Goal: Information Seeking & Learning: Check status

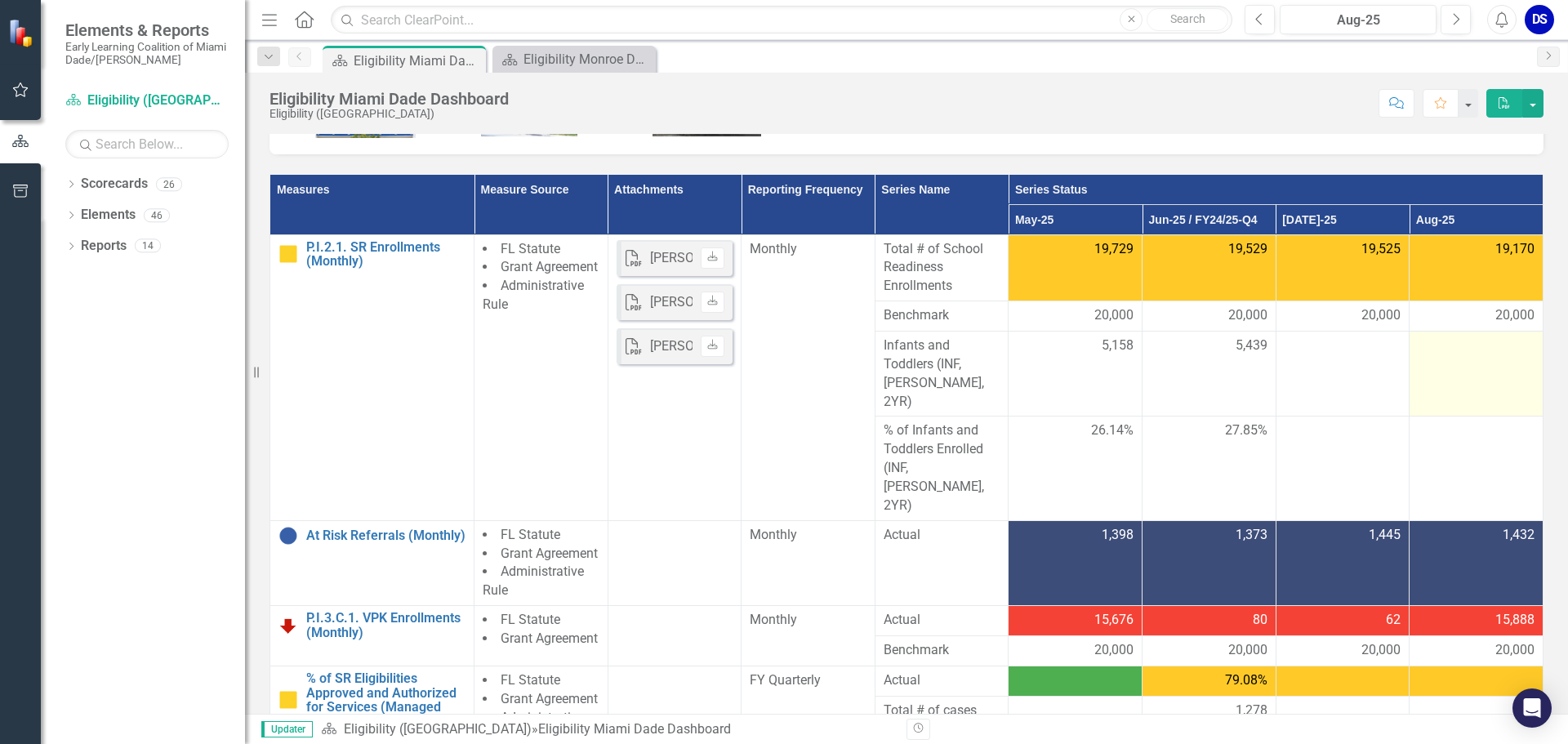
scroll to position [82, 0]
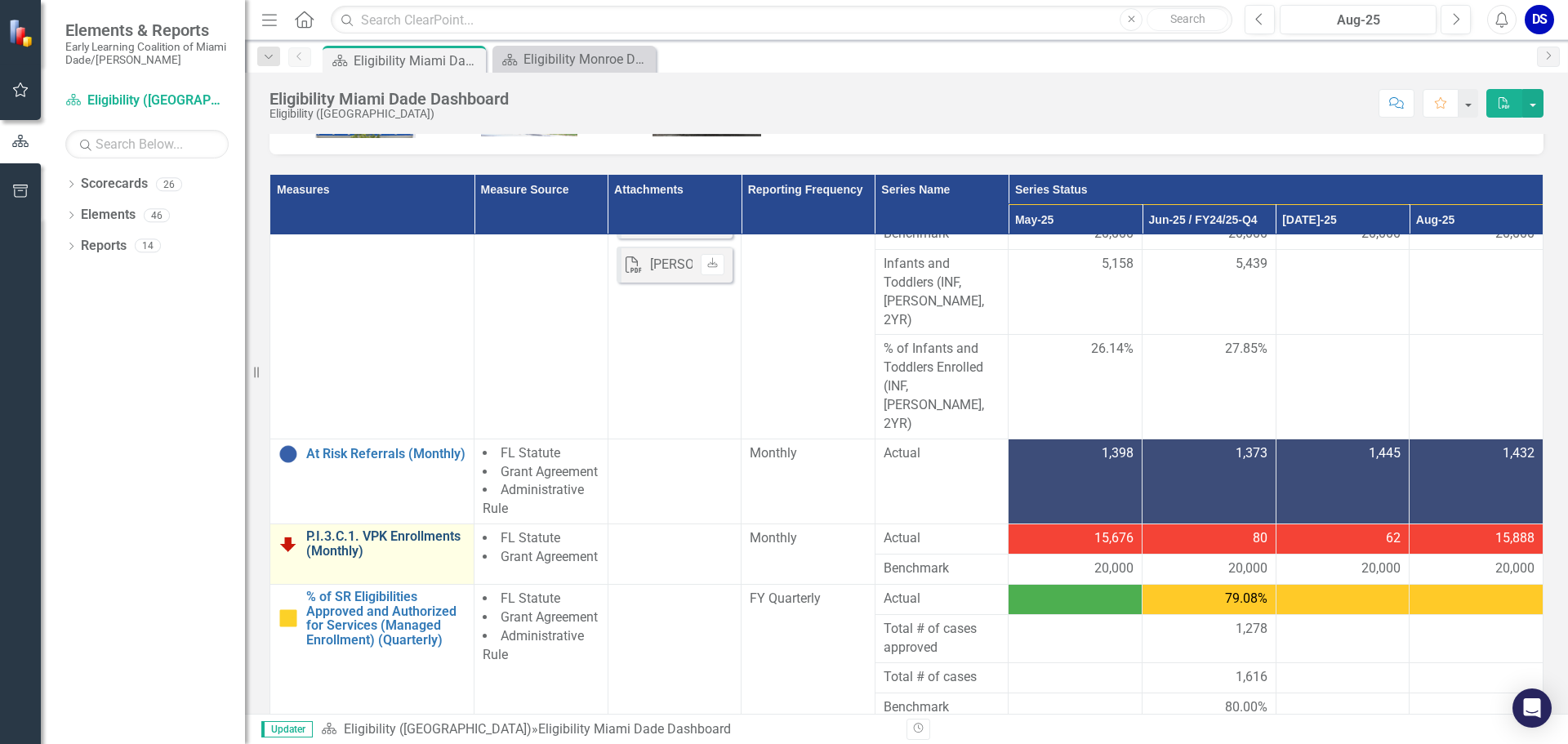
click at [378, 529] on link "P.I.3.C.1. VPK Enrollments (Monthly)" at bounding box center [385, 543] width 159 height 29
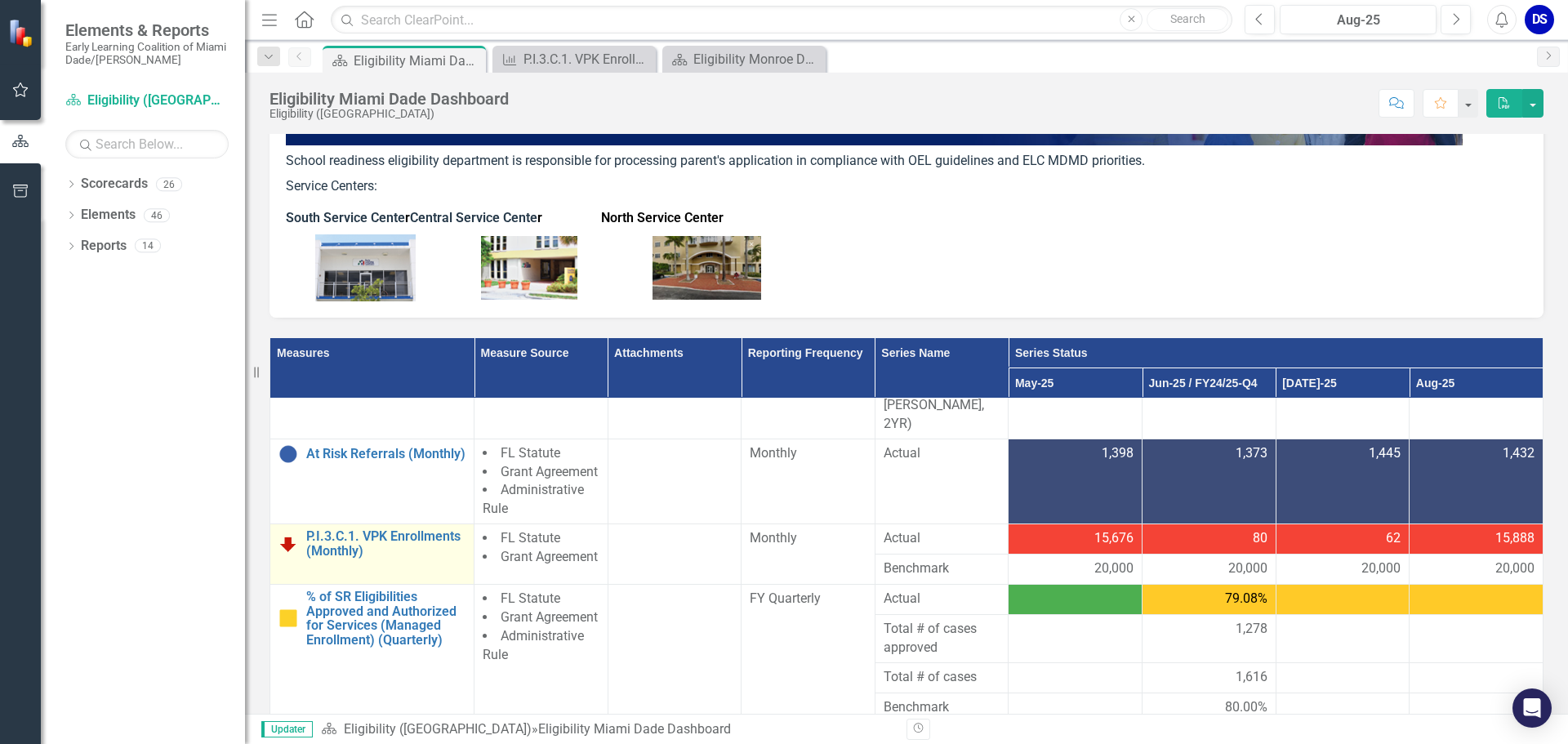
scroll to position [163, 0]
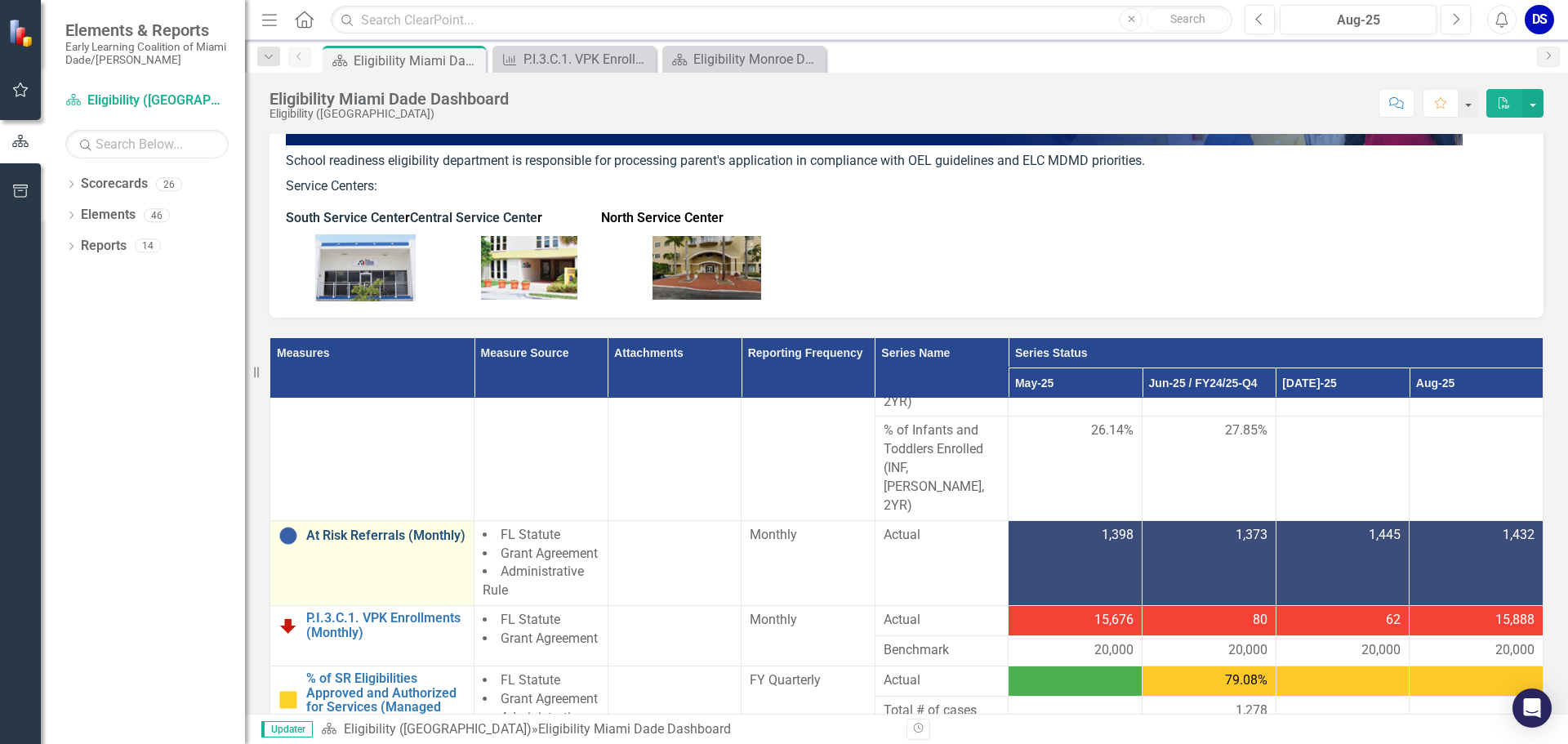
click at [348, 528] on link "At Risk Referrals (Monthly)" at bounding box center [385, 535] width 159 height 14
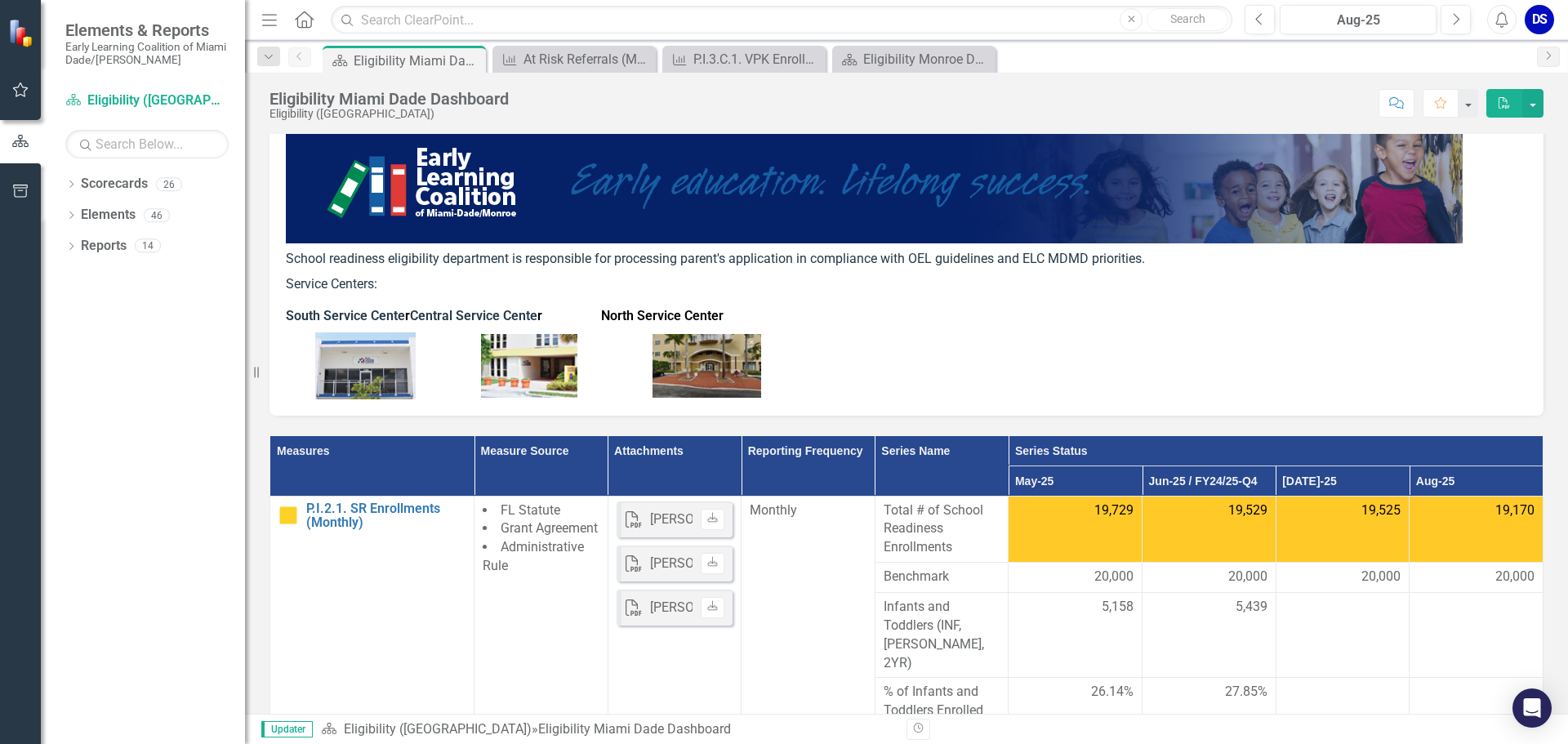
scroll to position [163, 0]
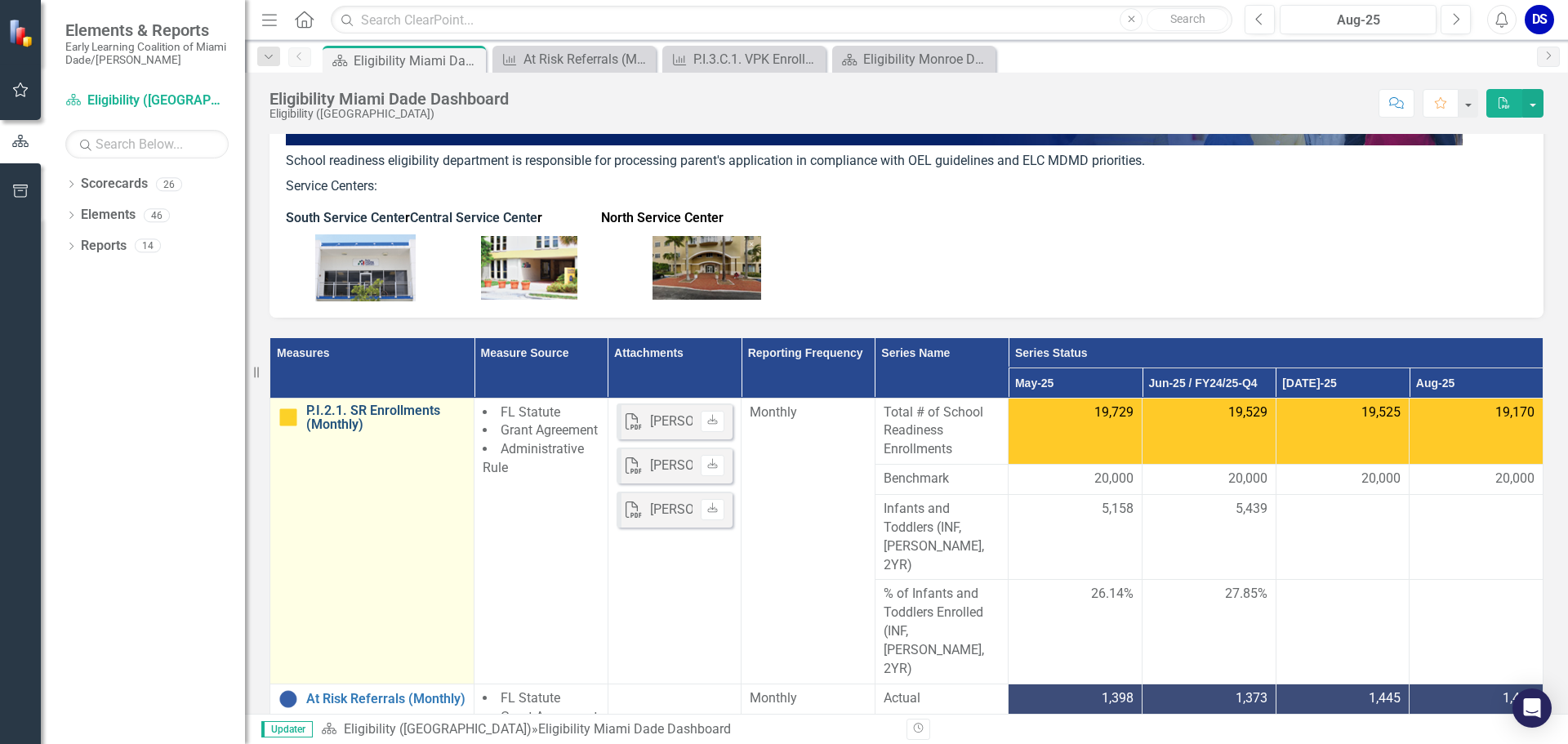
click at [358, 427] on link "P.I.2.1. SR Enrollments (Monthly)" at bounding box center [385, 418] width 159 height 29
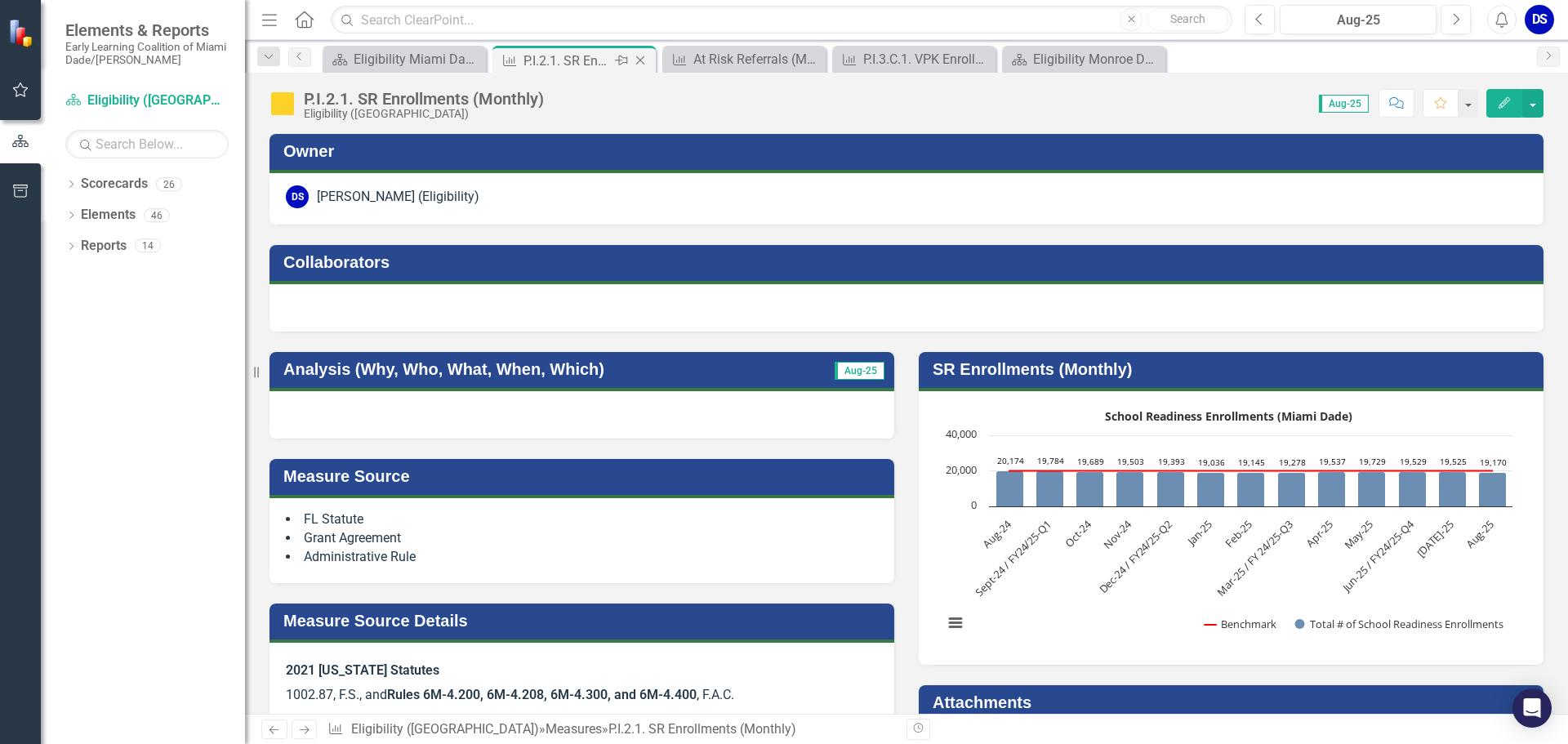
click at [644, 56] on icon at bounding box center [640, 60] width 9 height 9
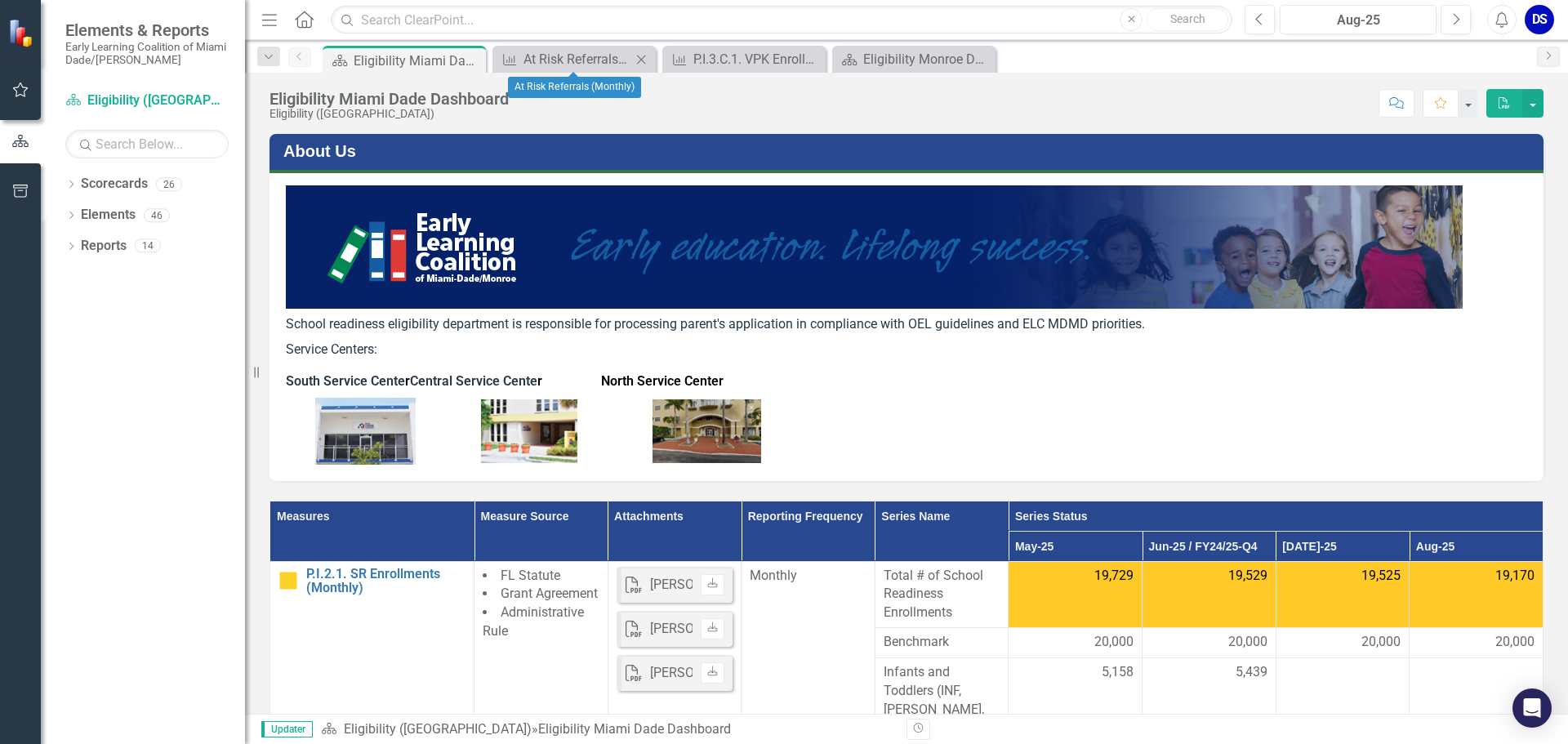
click at [644, 57] on icon "Close" at bounding box center [641, 60] width 16 height 14
click at [0, 0] on icon "Close" at bounding box center [0, 0] width 0 height 0
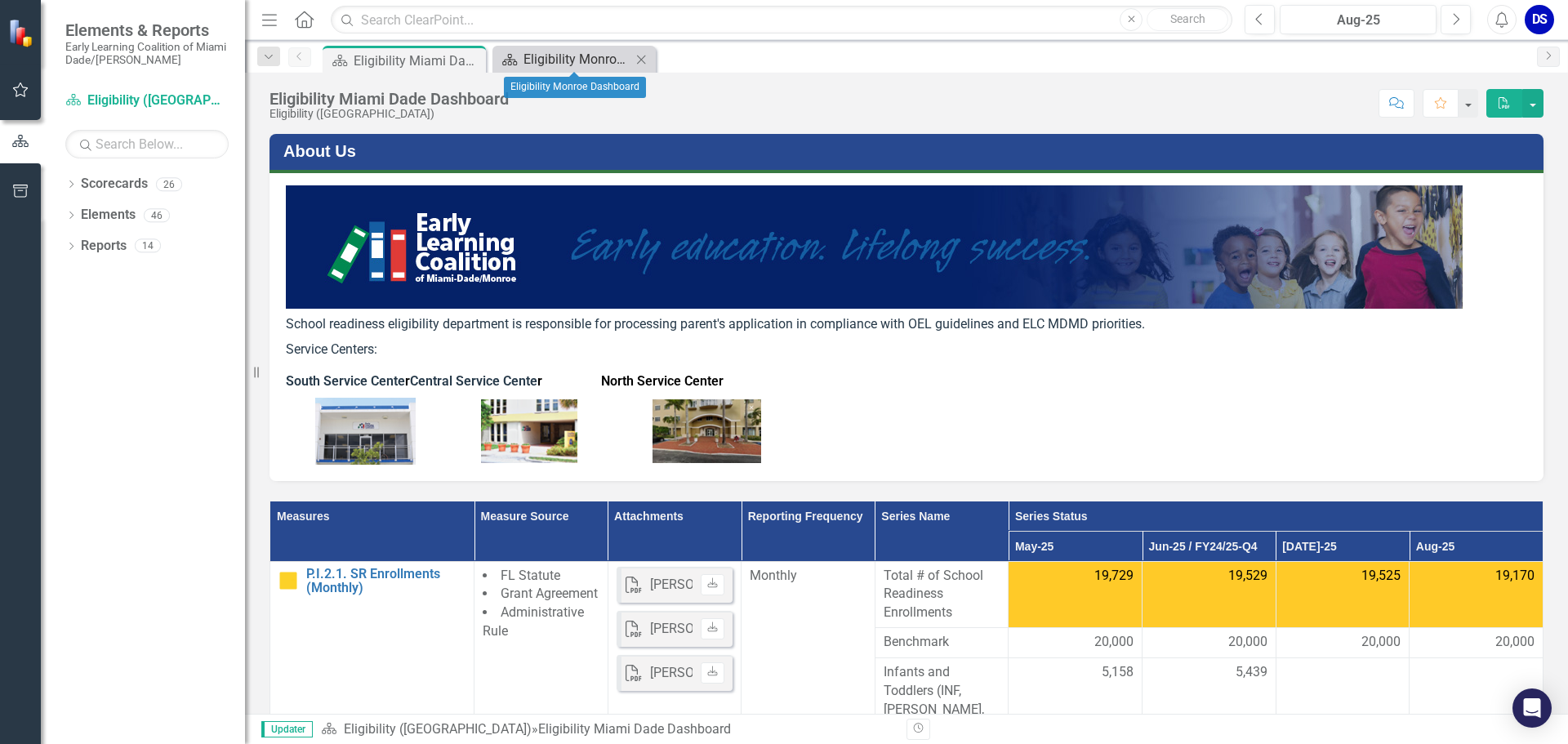
click at [528, 57] on div "Eligibility Monroe Dashboard" at bounding box center [577, 59] width 108 height 20
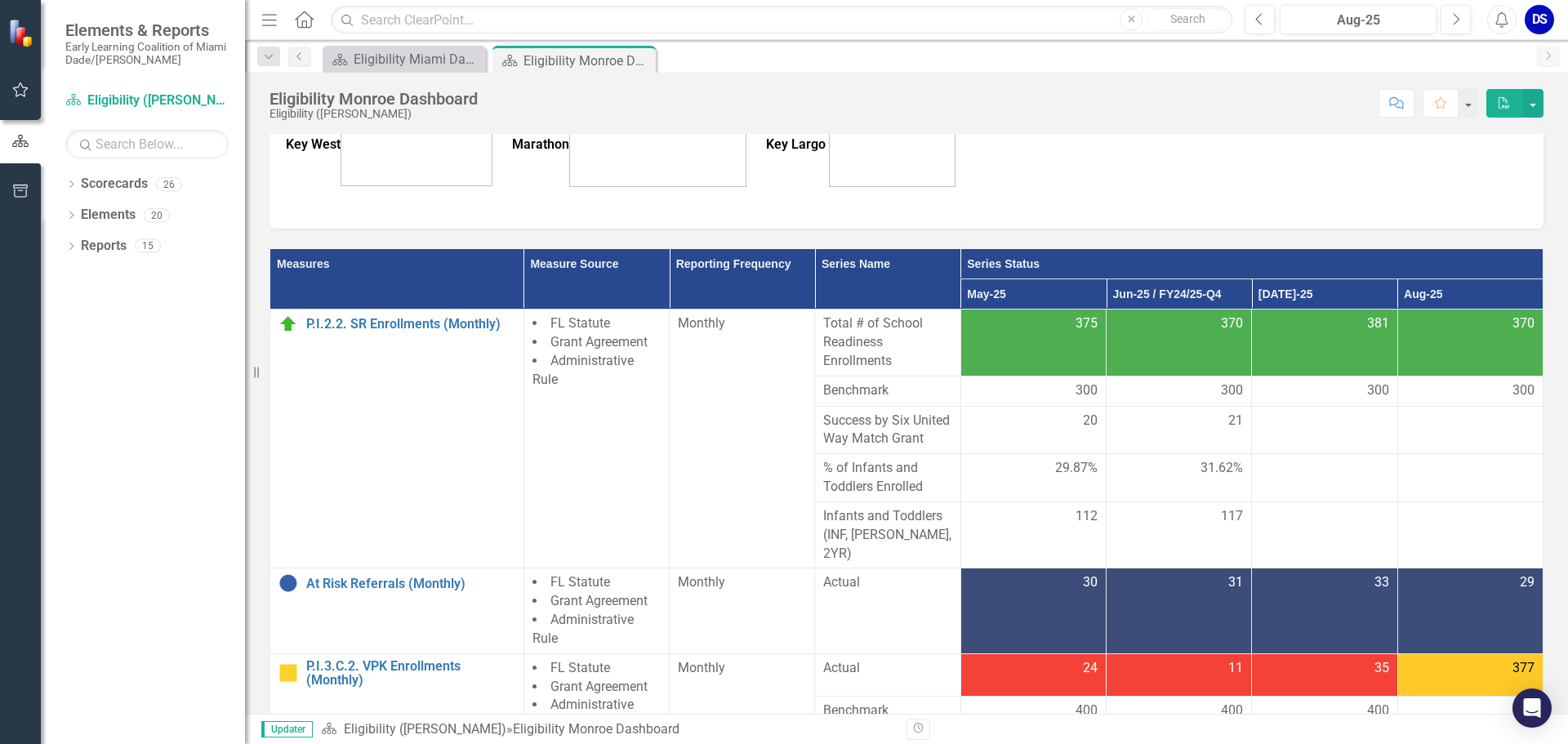
scroll to position [559, 0]
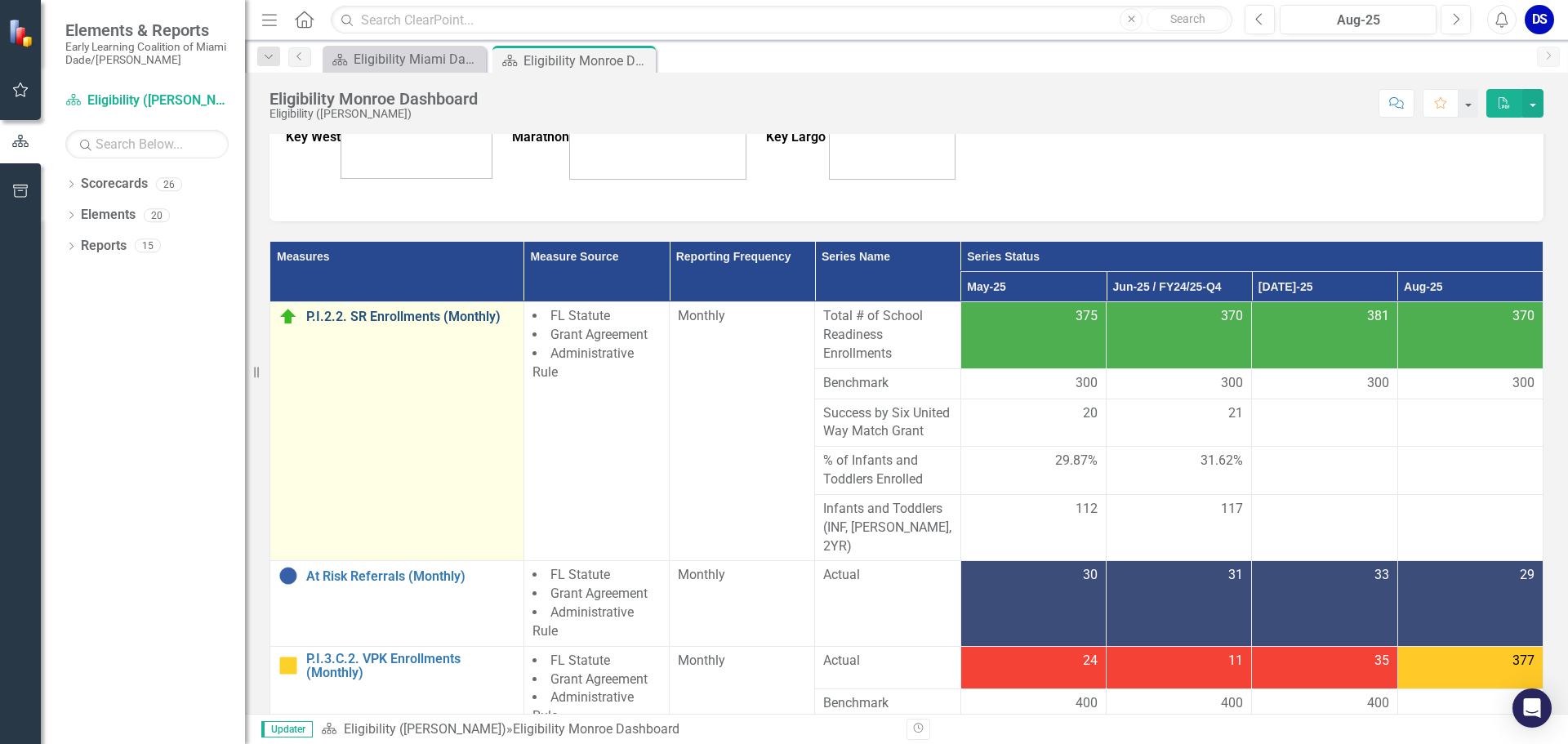
click at [414, 314] on link "P.I.2.2. SR Enrollments (Monthly)" at bounding box center [410, 317] width 210 height 14
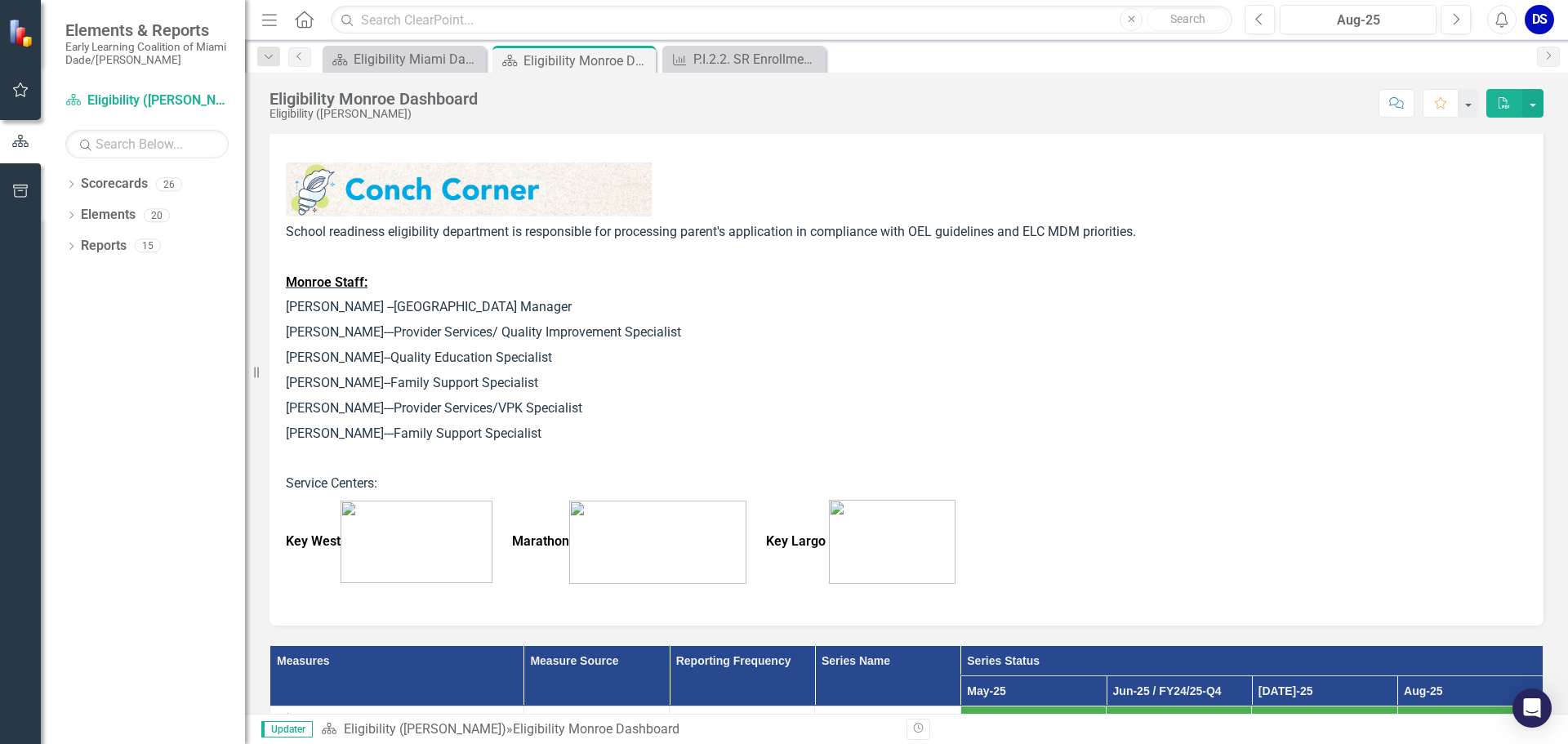
scroll to position [653, 0]
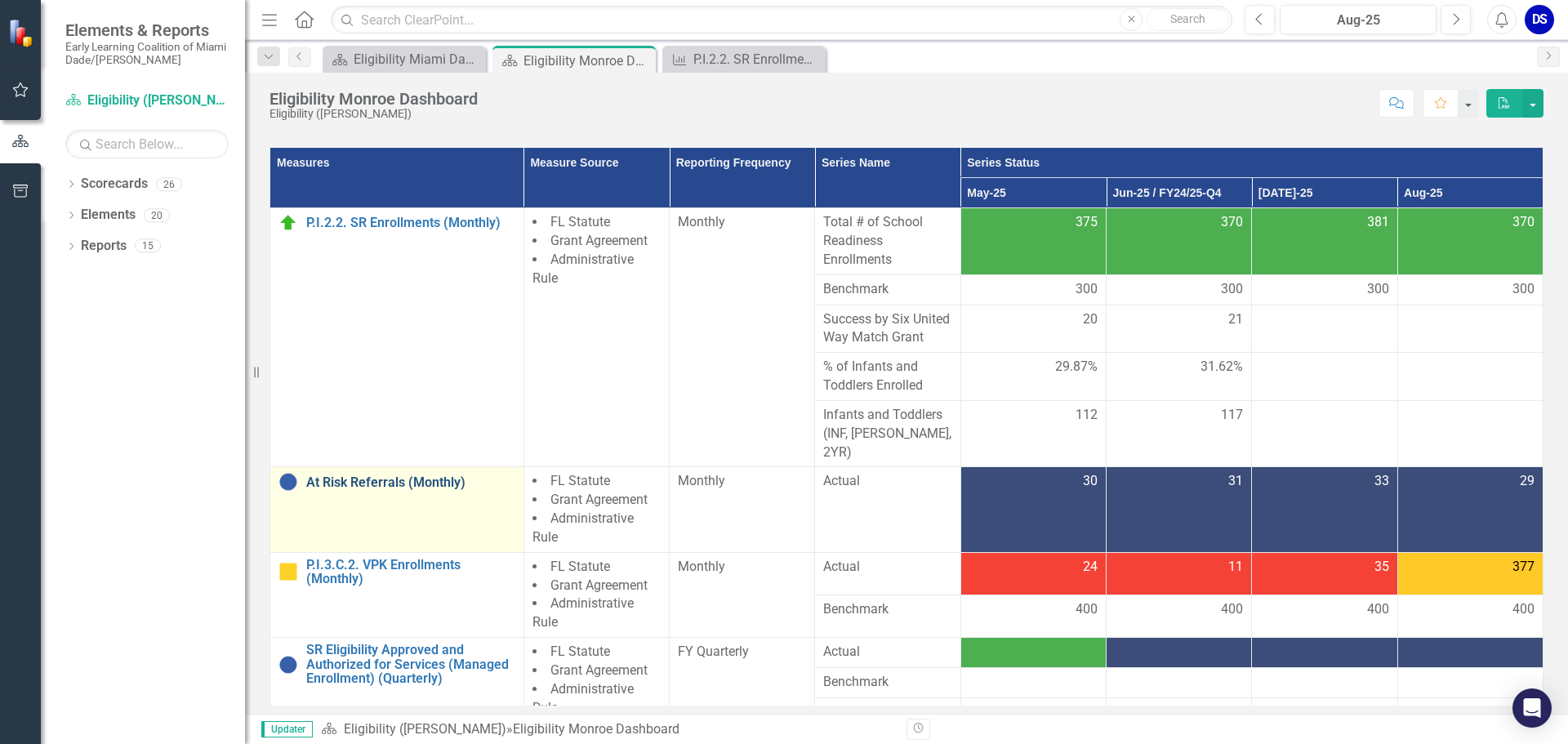
click at [442, 484] on link "At Risk Referrals (Monthly)" at bounding box center [410, 482] width 210 height 14
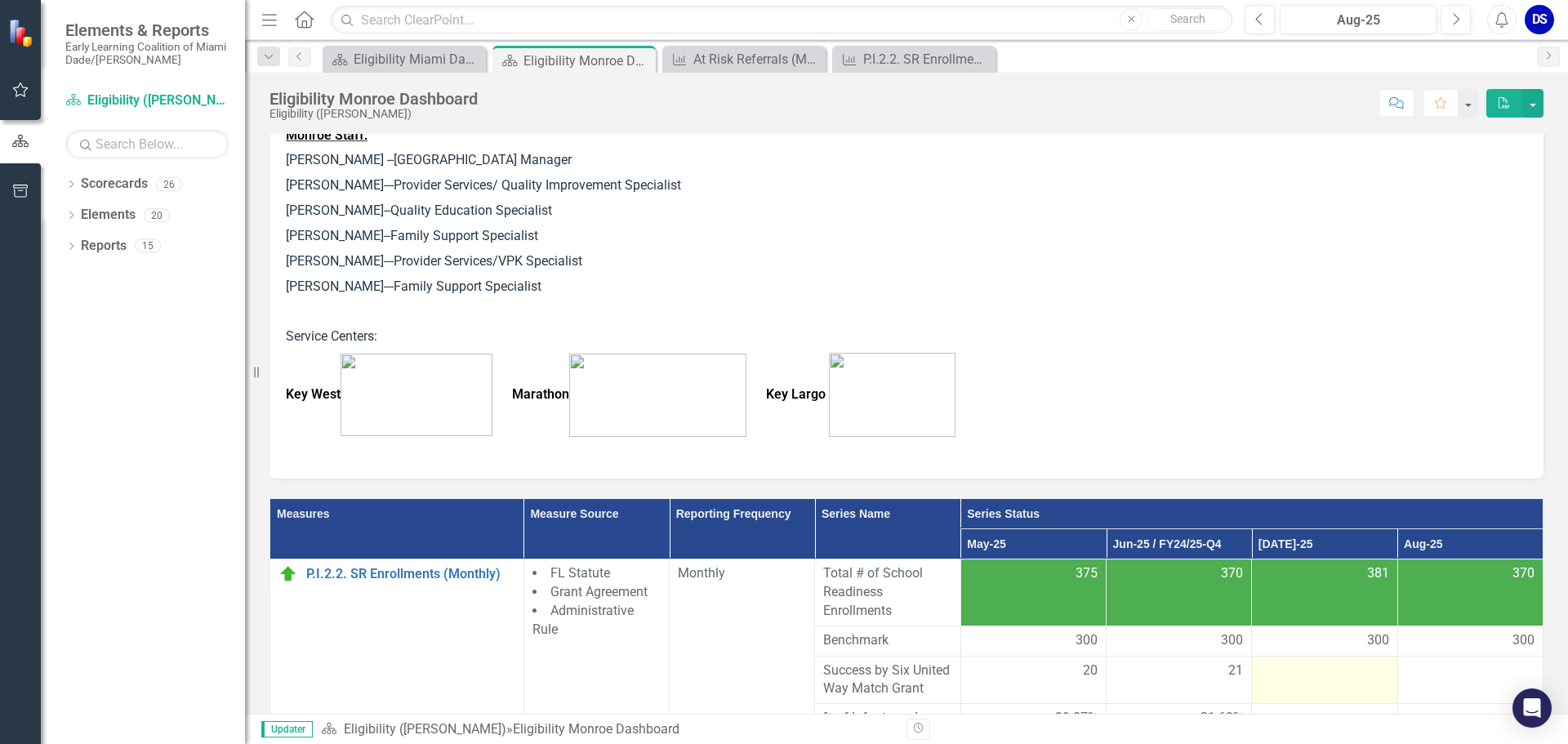
scroll to position [571, 0]
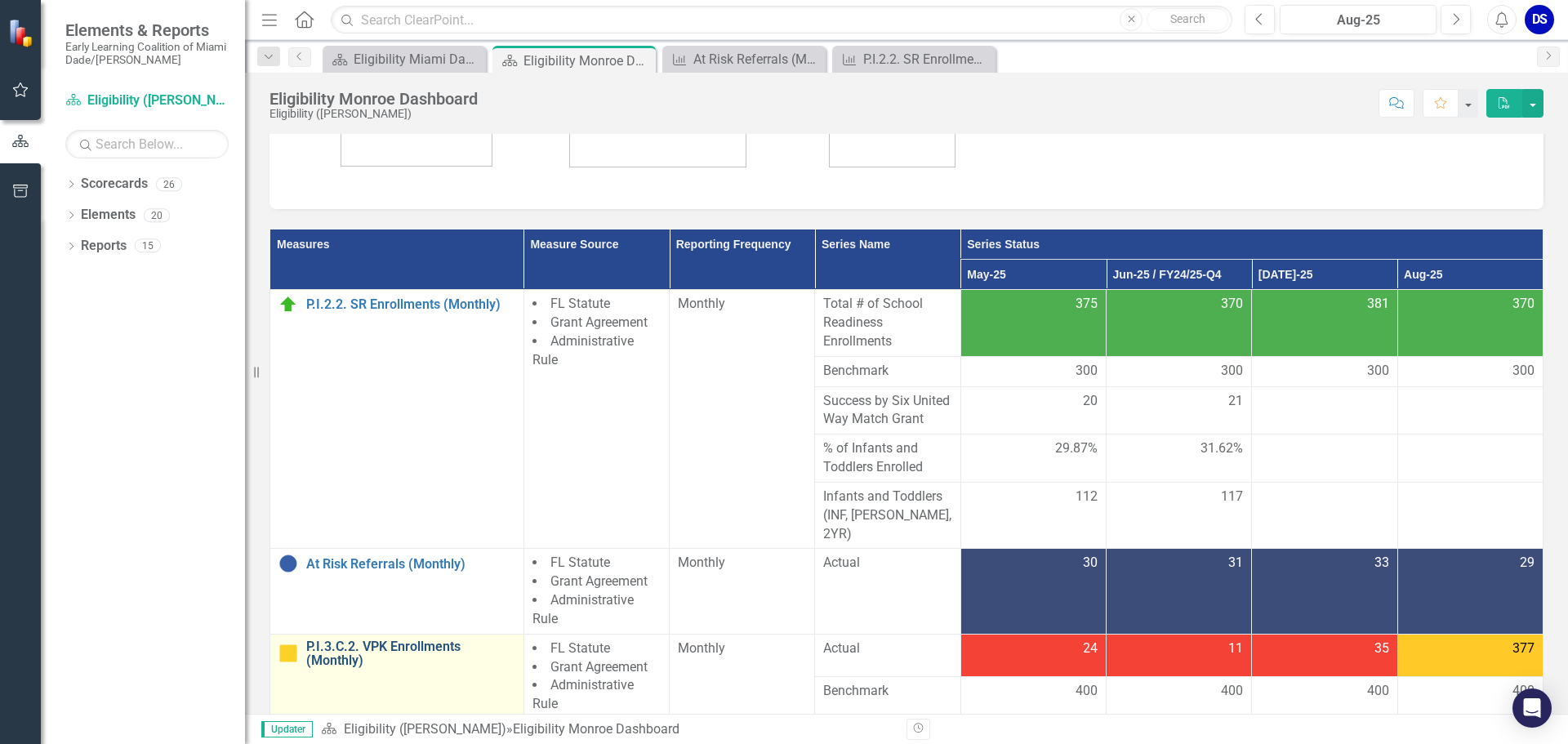
click at [409, 644] on link "P.I.3.C.2. VPK Enrollments (Monthly)" at bounding box center [410, 653] width 210 height 29
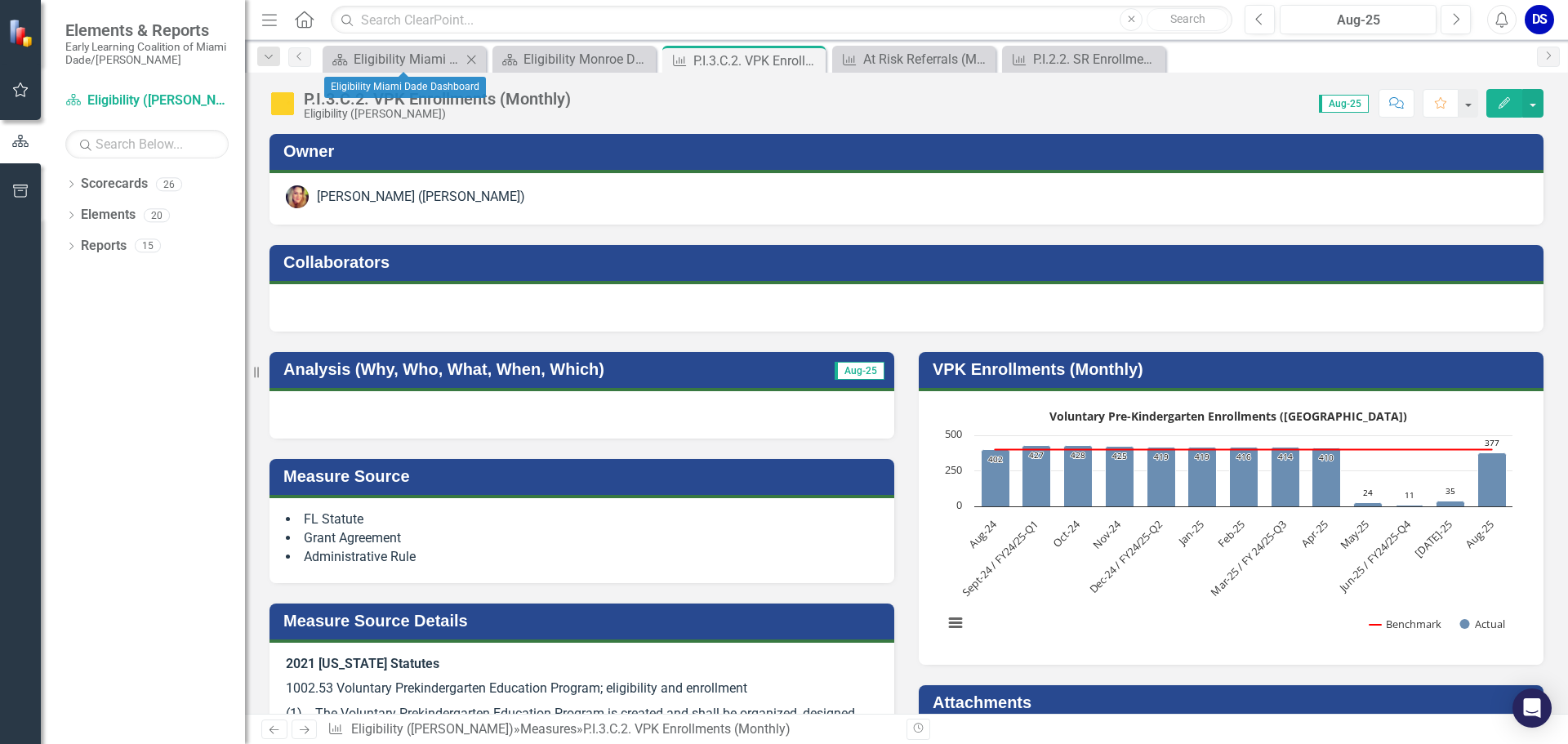
click at [475, 56] on icon "Close" at bounding box center [471, 60] width 16 height 14
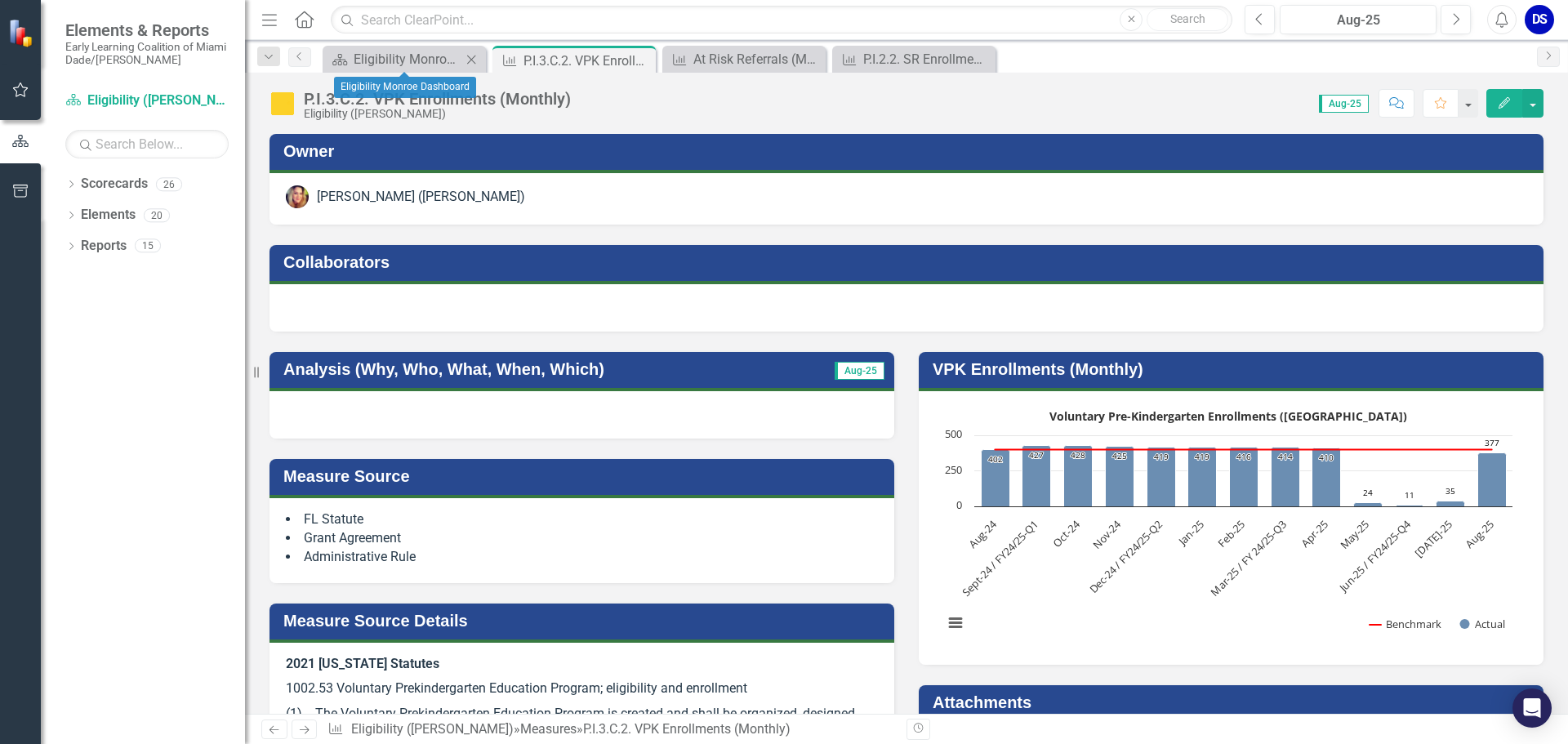
click at [467, 56] on icon "Close" at bounding box center [471, 60] width 16 height 14
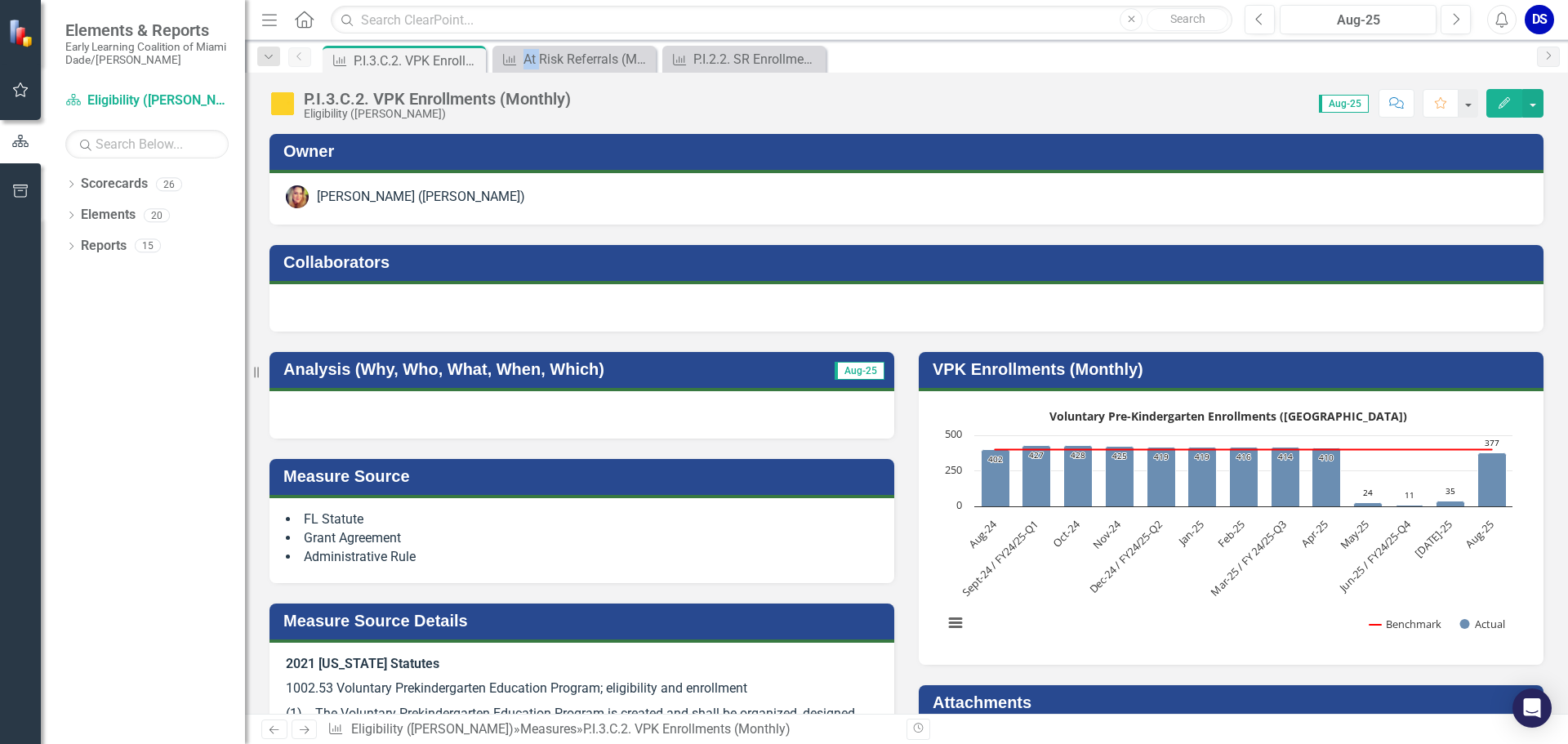
click at [0, 0] on icon "Close" at bounding box center [0, 0] width 0 height 0
